Goal: Information Seeking & Learning: Find specific page/section

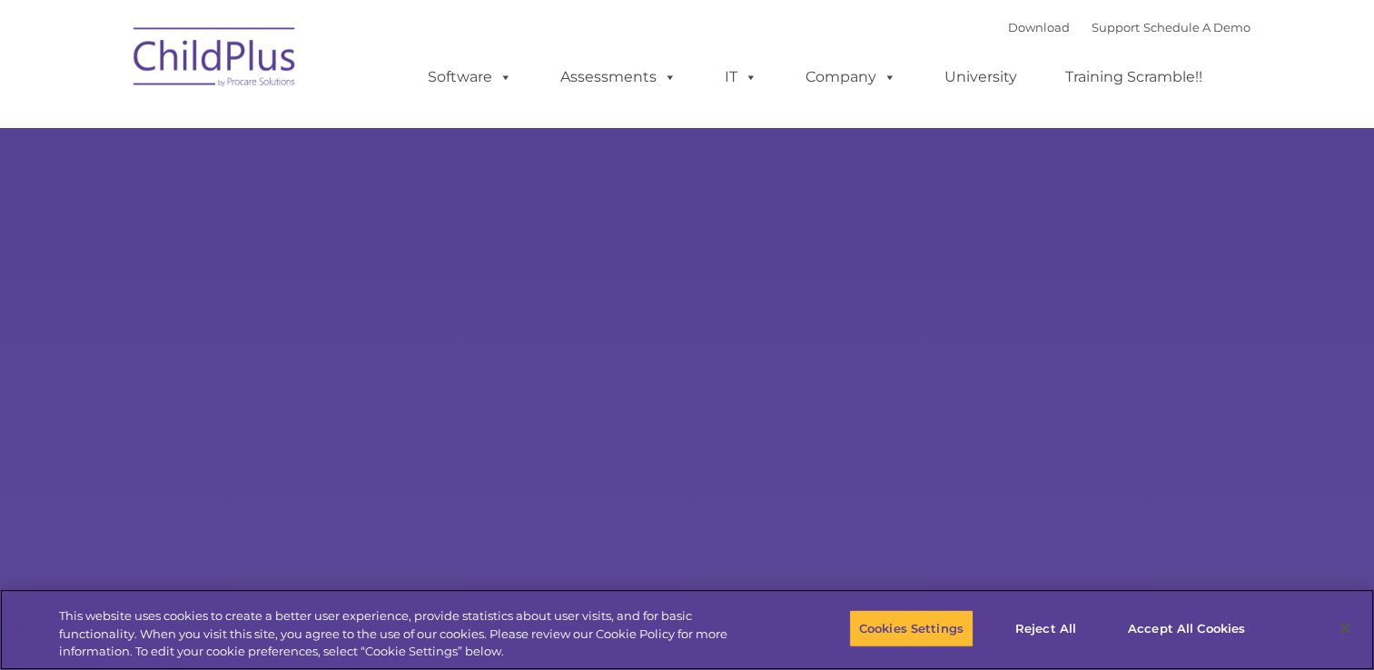
select select "MEDIUM"
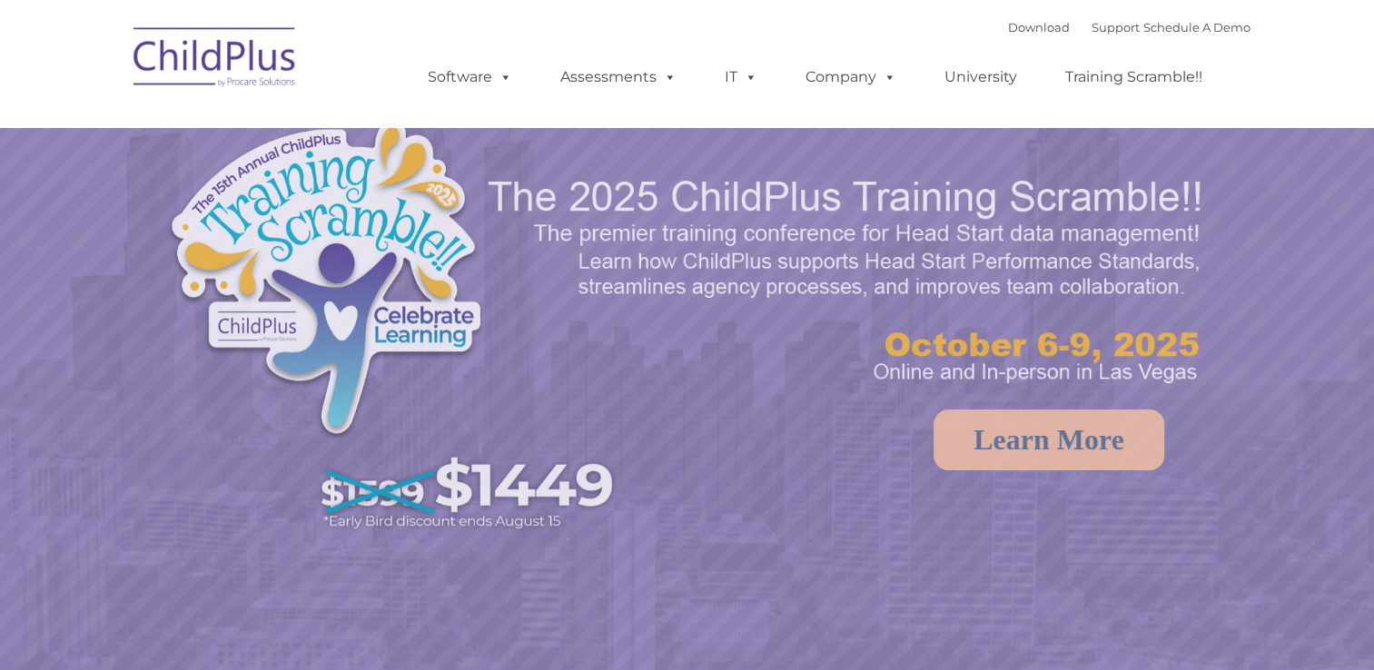
select select "MEDIUM"
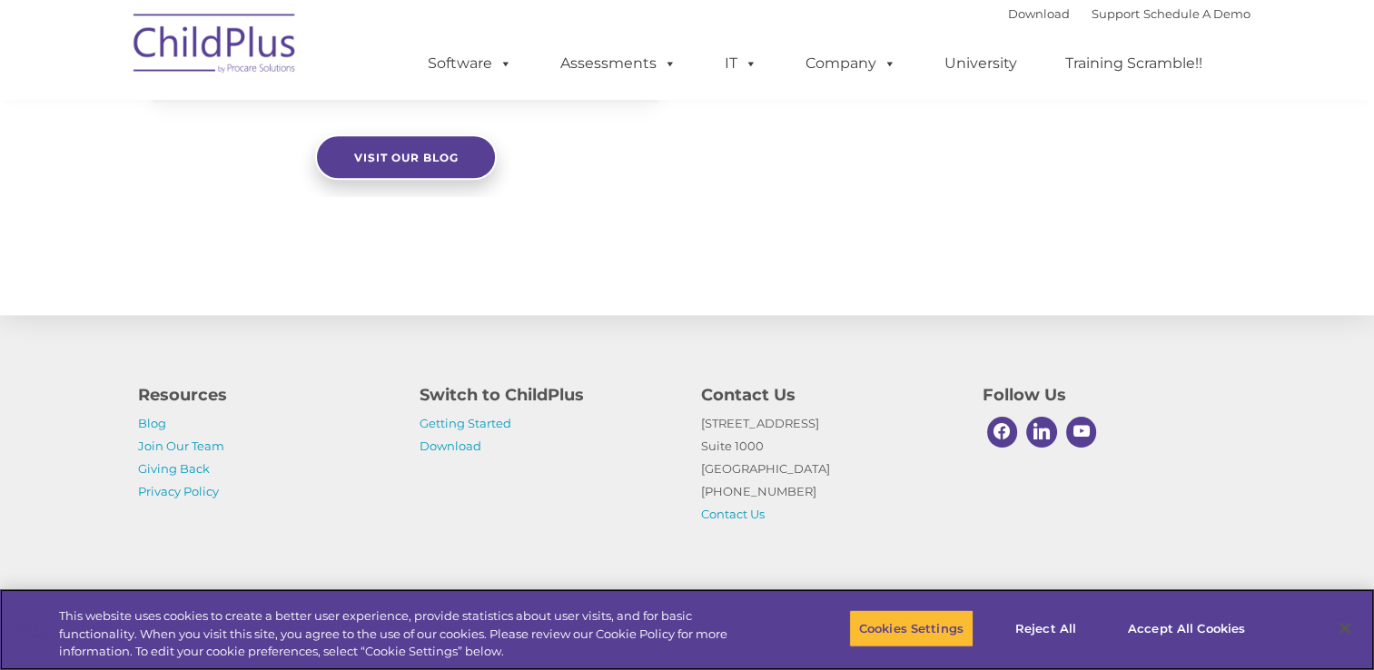
scroll to position [2020, 0]
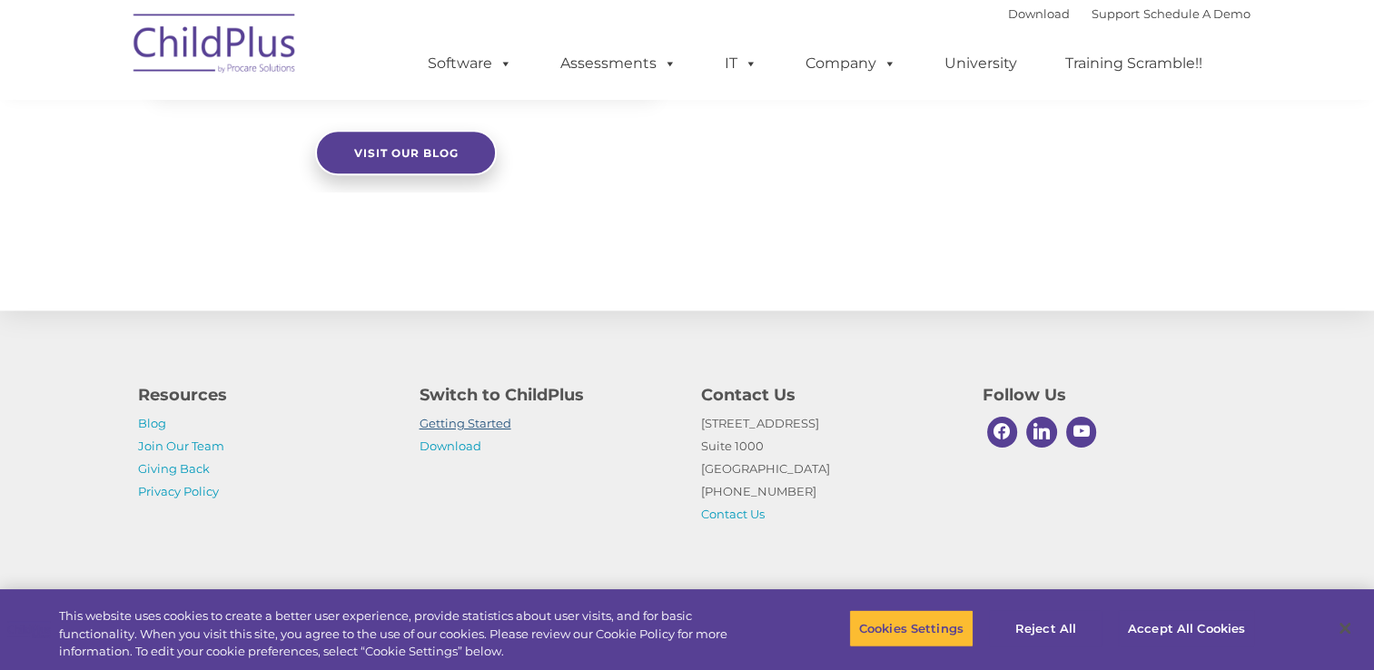
click at [494, 421] on link "Getting Started" at bounding box center [466, 423] width 92 height 15
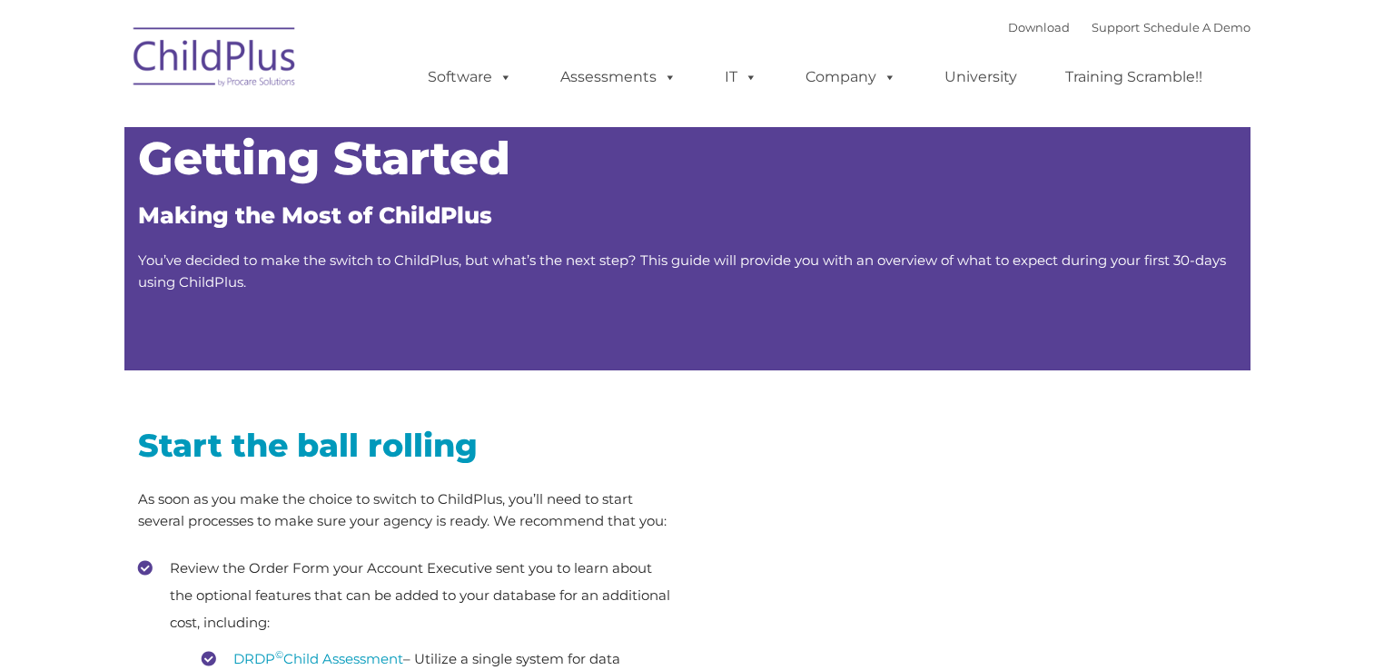
type input ""
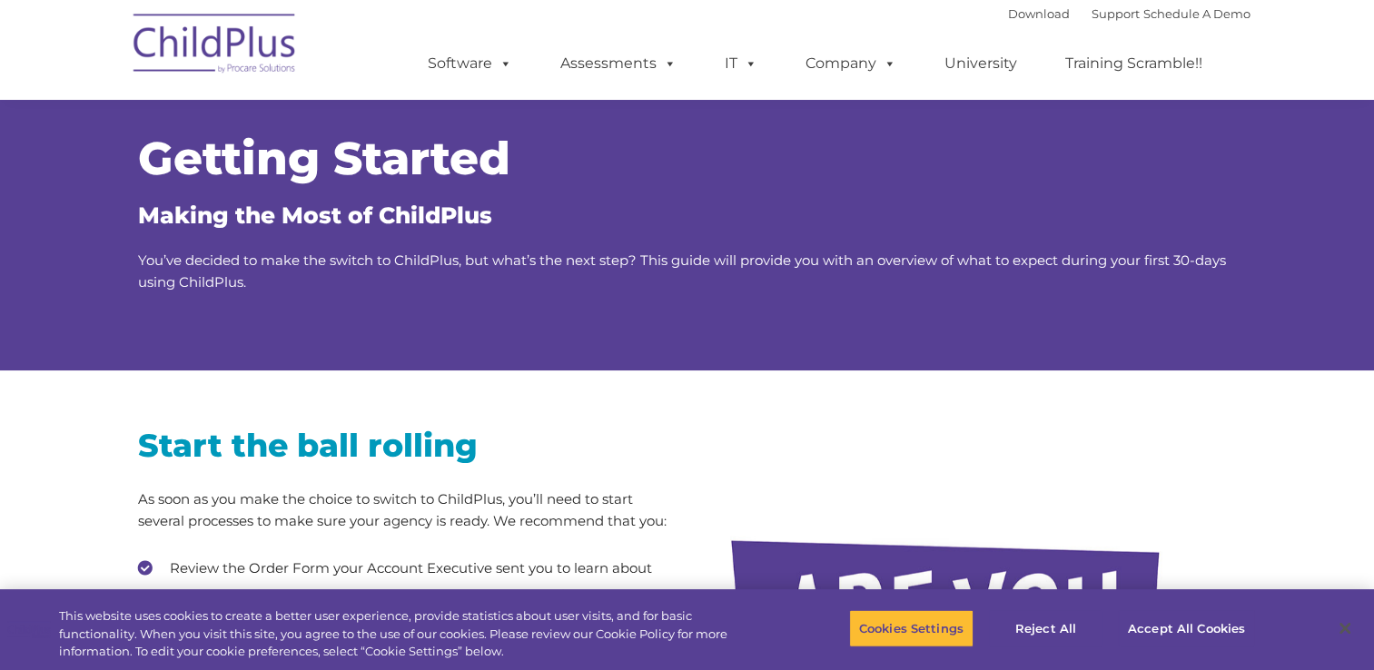
scroll to position [363, 0]
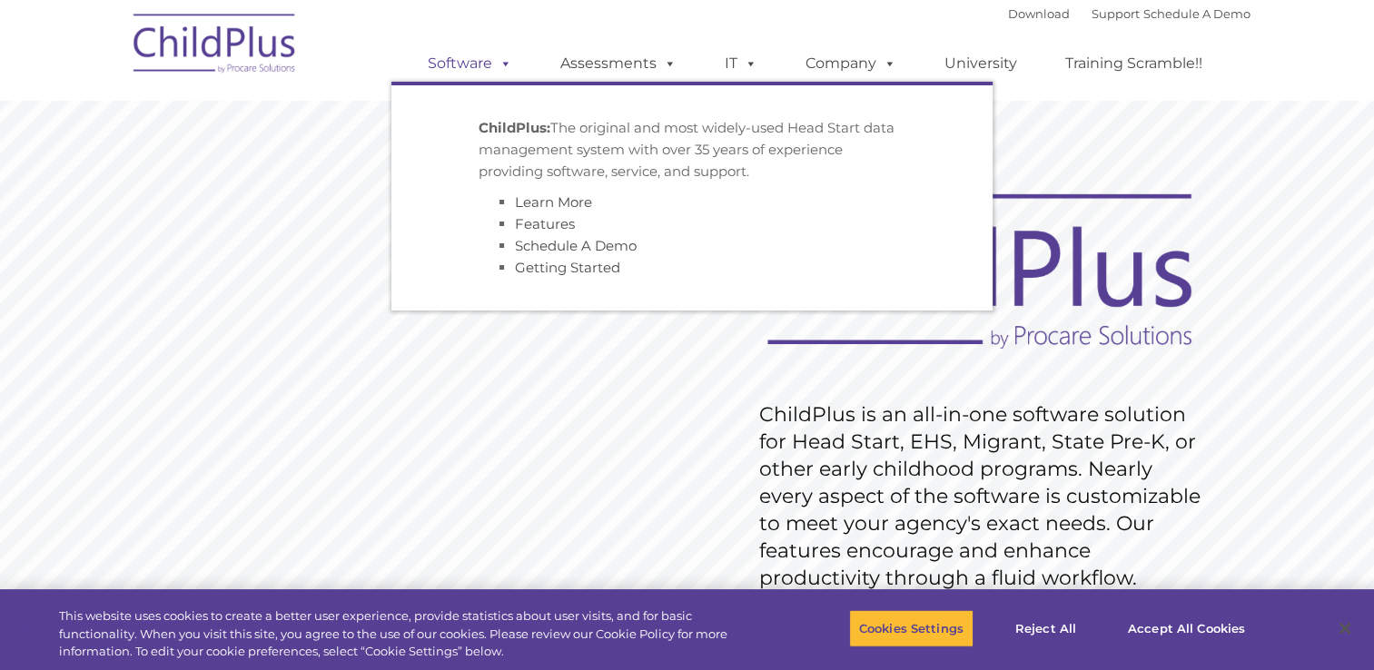
click at [505, 72] on span at bounding box center [502, 63] width 20 height 17
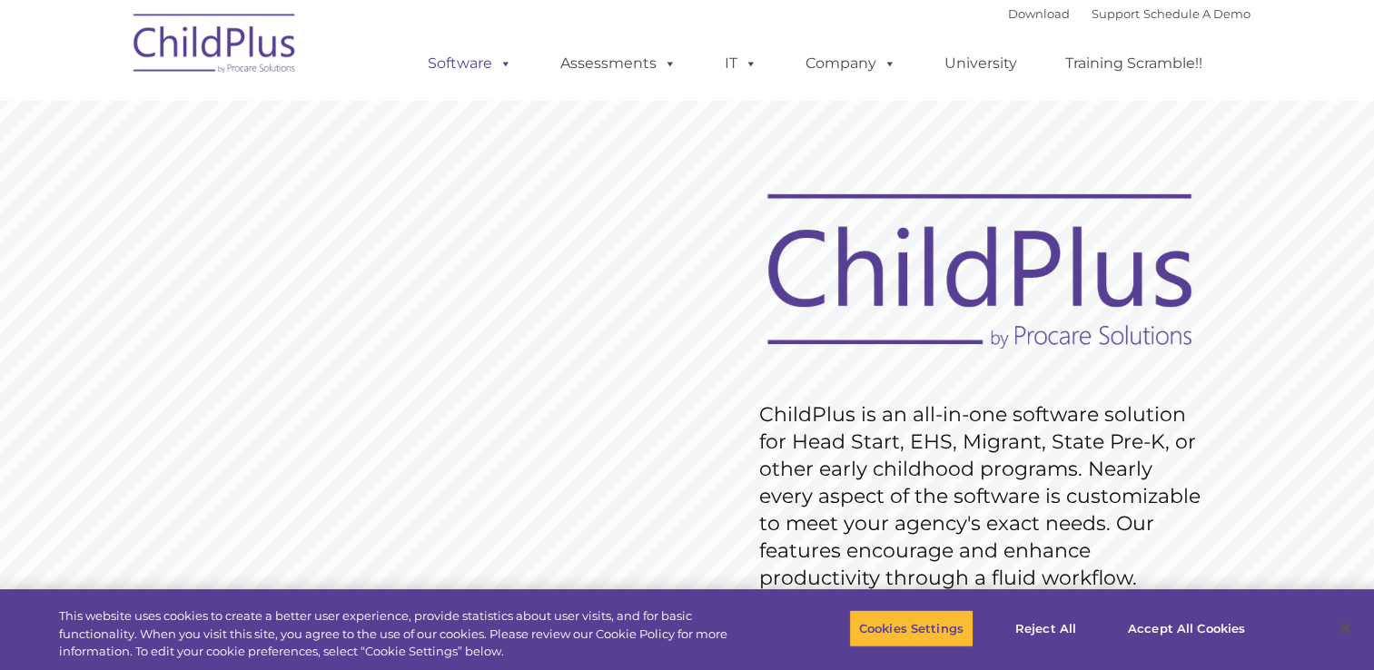
click at [505, 72] on span at bounding box center [502, 63] width 20 height 17
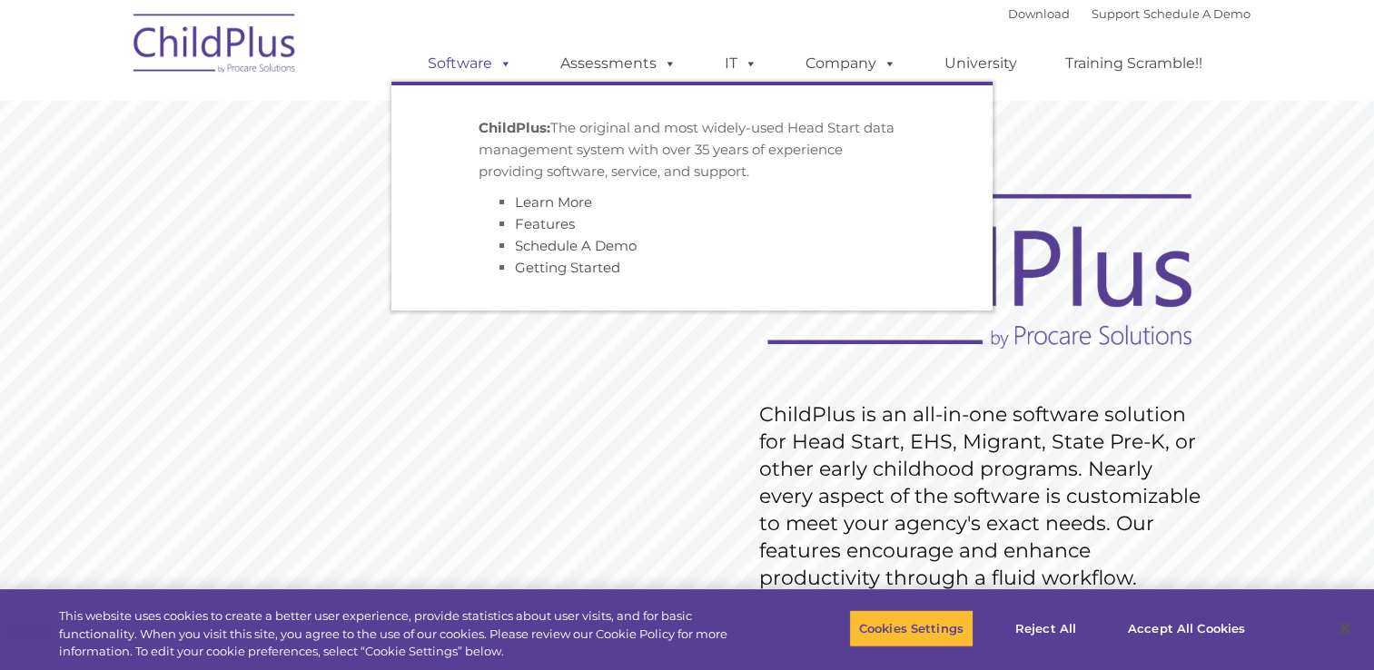
click at [505, 72] on span at bounding box center [502, 63] width 20 height 17
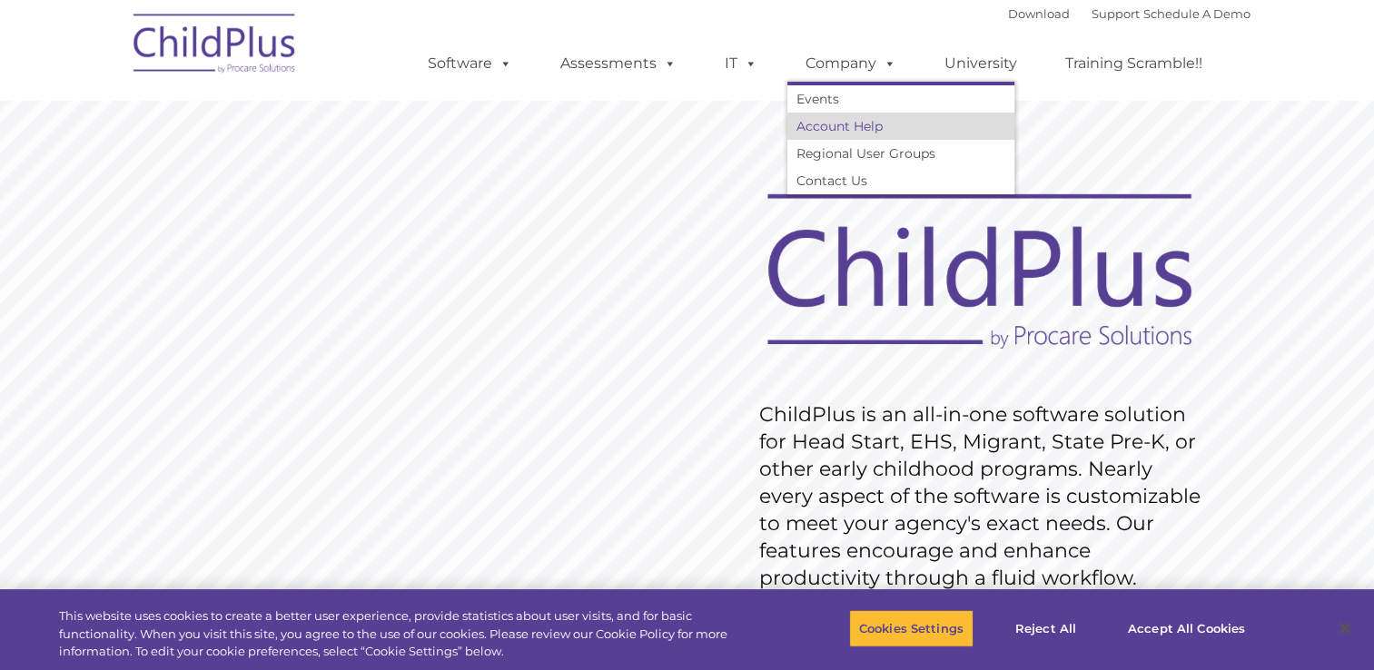
click at [854, 130] on link "Account Help" at bounding box center [901, 126] width 227 height 27
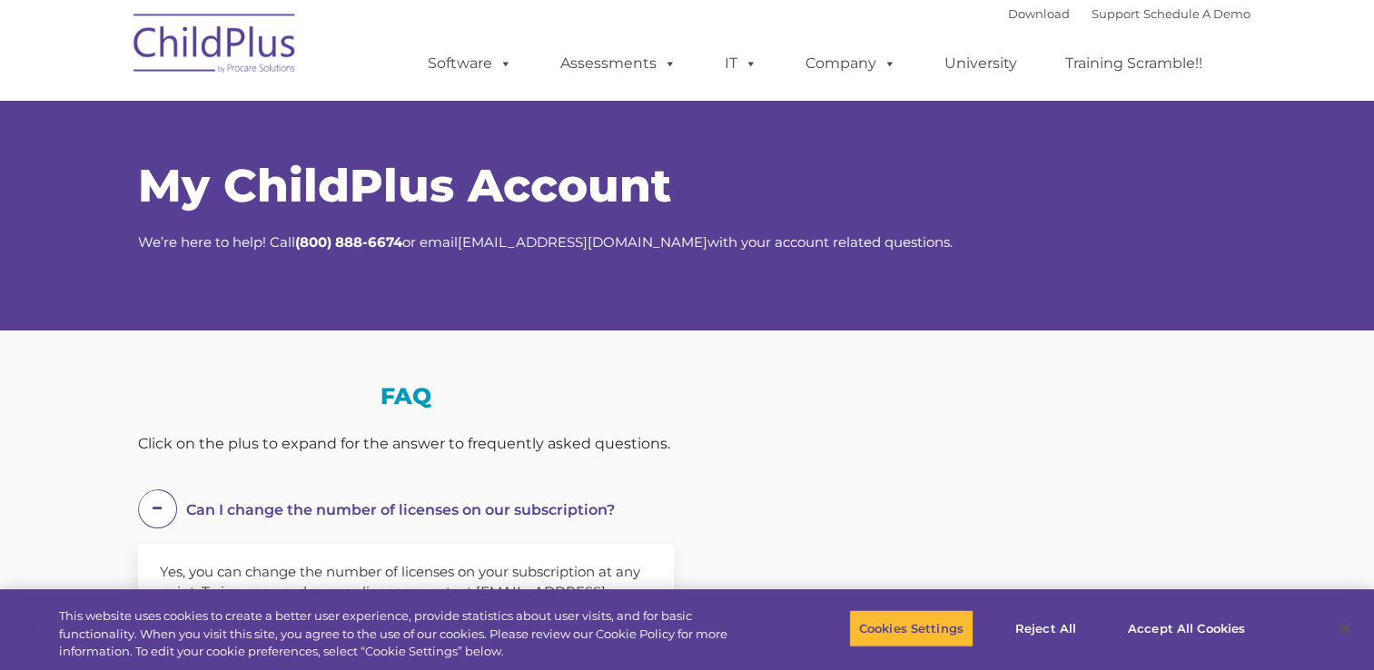
select select "MEDIUM"
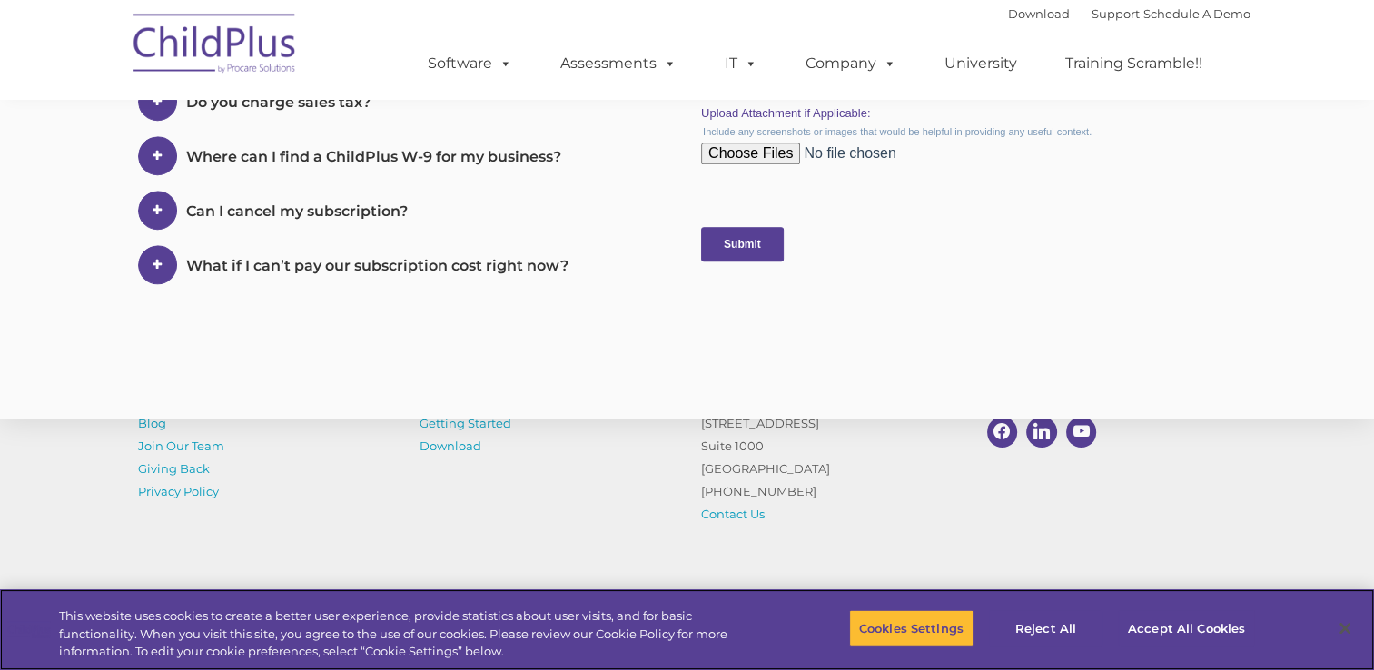
scroll to position [1076, 0]
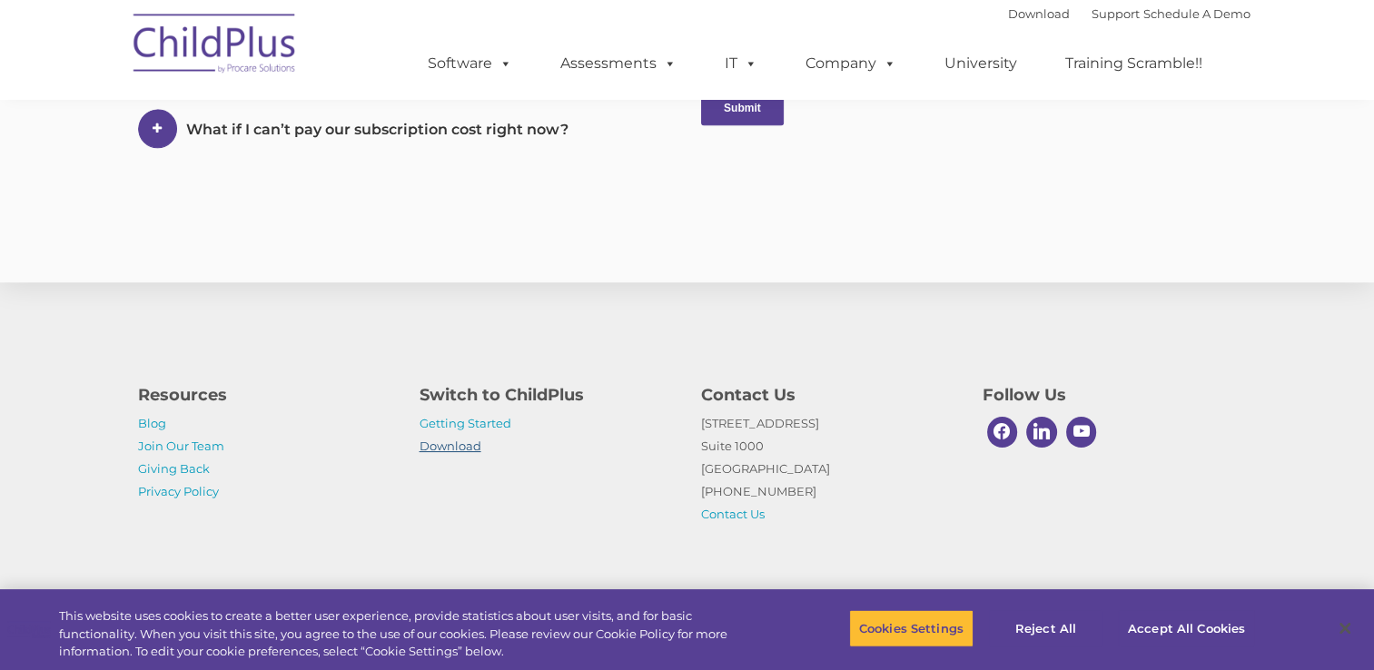
click at [470, 451] on link "Download" at bounding box center [451, 446] width 62 height 15
